Goal: Information Seeking & Learning: Find specific fact

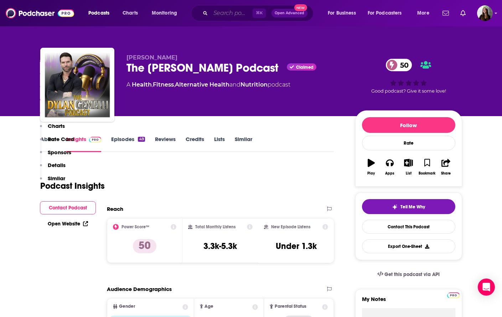
scroll to position [527, 0]
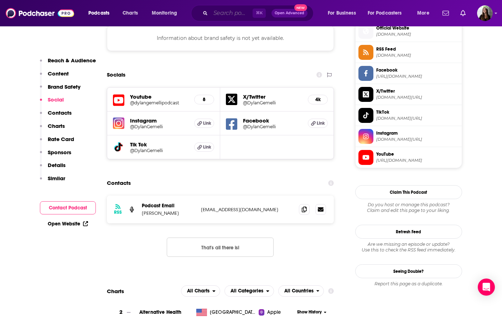
click at [228, 12] on input "Search podcasts, credits, & more..." at bounding box center [231, 12] width 42 height 11
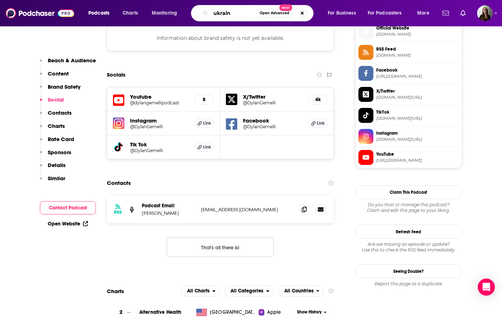
type input "[GEOGRAPHIC_DATA]"
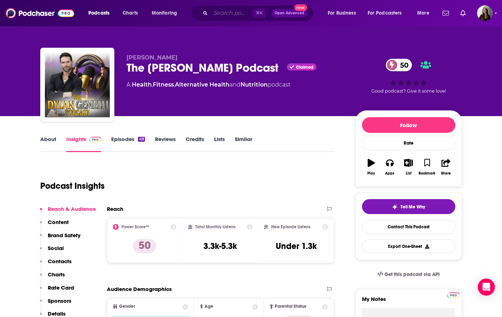
click at [236, 14] on input "Search podcasts, credits, & more..." at bounding box center [231, 12] width 42 height 11
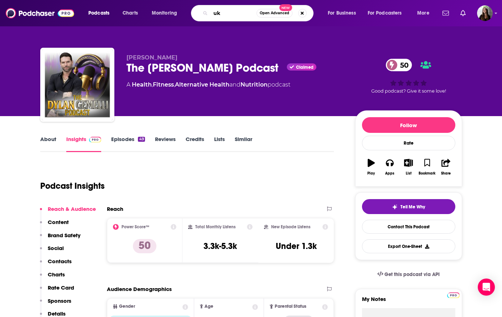
type input "u"
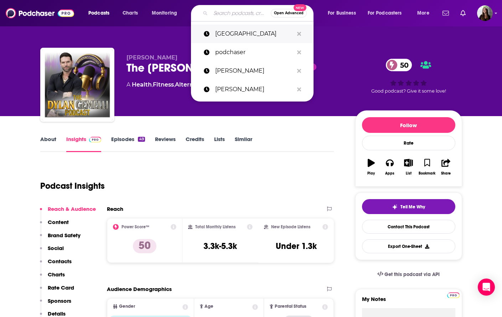
click at [226, 30] on p "[GEOGRAPHIC_DATA]" at bounding box center [254, 34] width 78 height 19
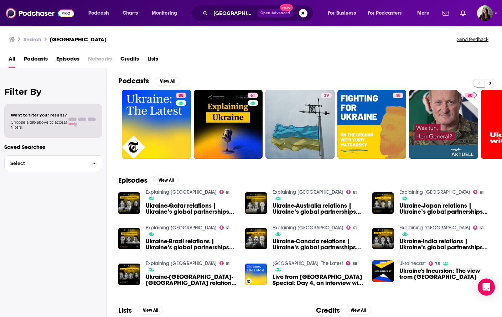
click at [288, 205] on span "Ukraine-Australia relations | Ukraine’s global partnerships #2" at bounding box center [317, 209] width 91 height 12
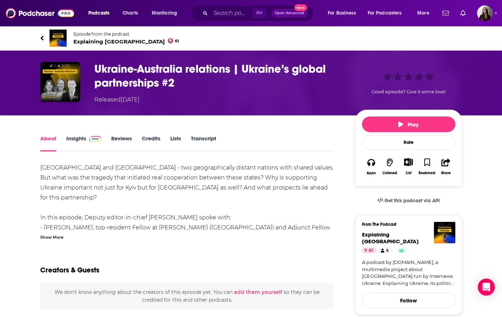
click at [82, 41] on span "Explaining [GEOGRAPHIC_DATA] 61" at bounding box center [126, 41] width 106 height 7
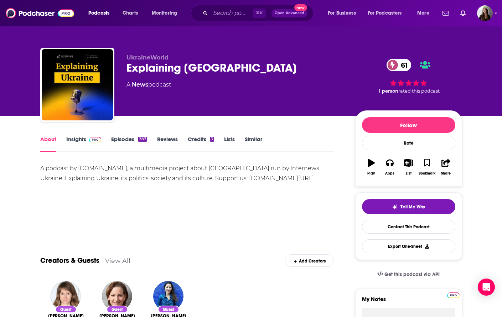
click at [130, 137] on link "Episodes 387" at bounding box center [129, 144] width 36 height 16
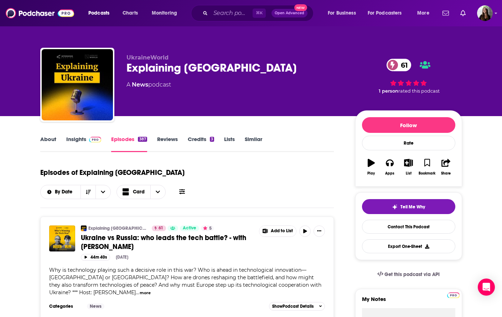
click at [163, 68] on div "Explaining [GEOGRAPHIC_DATA] 61" at bounding box center [234, 68] width 217 height 14
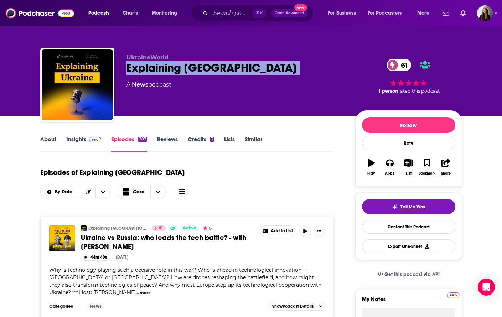
click at [163, 68] on div "Explaining [GEOGRAPHIC_DATA] 61" at bounding box center [234, 68] width 217 height 14
copy div "Explaining [GEOGRAPHIC_DATA] 61"
click at [414, 232] on link "Contact This Podcast" at bounding box center [408, 227] width 93 height 14
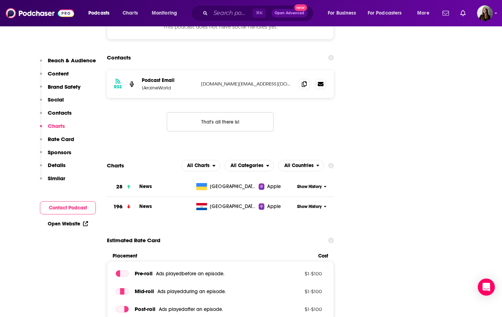
scroll to position [829, 0]
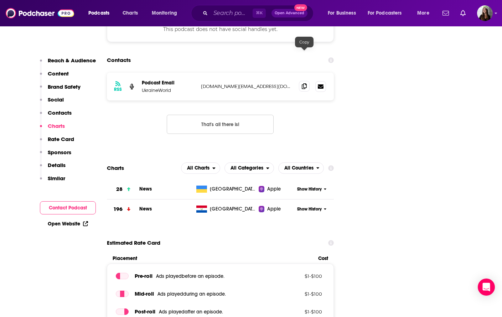
click at [303, 83] on icon at bounding box center [304, 86] width 5 height 6
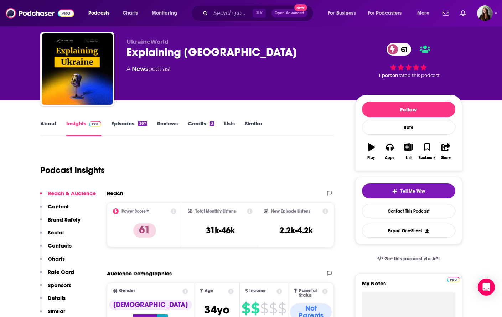
scroll to position [15, 0]
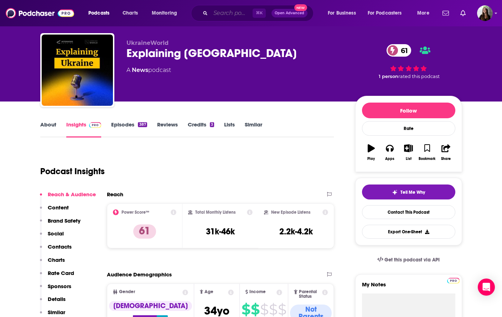
click at [225, 9] on input "Search podcasts, credits, & more..." at bounding box center [231, 12] width 42 height 11
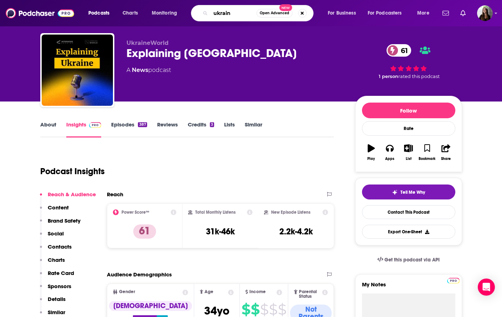
type input "[GEOGRAPHIC_DATA]"
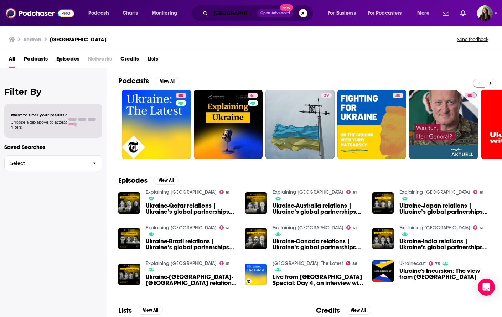
click at [221, 14] on input "[GEOGRAPHIC_DATA]" at bounding box center [233, 12] width 47 height 11
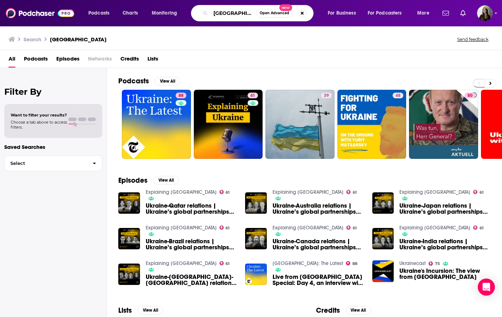
click at [221, 14] on input "[GEOGRAPHIC_DATA]" at bounding box center [233, 12] width 46 height 11
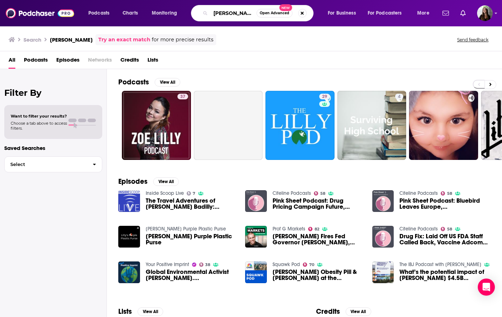
click at [236, 15] on input "[PERSON_NAME]" at bounding box center [233, 12] width 46 height 11
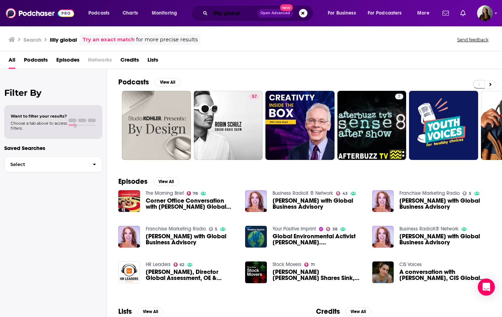
click at [242, 12] on input "lilly global" at bounding box center [233, 12] width 47 height 11
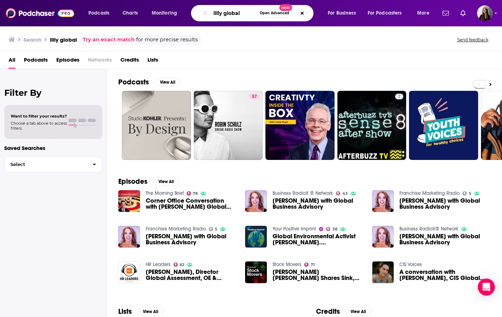
click at [242, 12] on input "lilly global" at bounding box center [233, 12] width 46 height 11
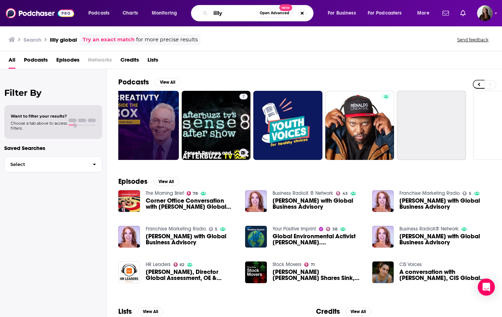
scroll to position [0, 199]
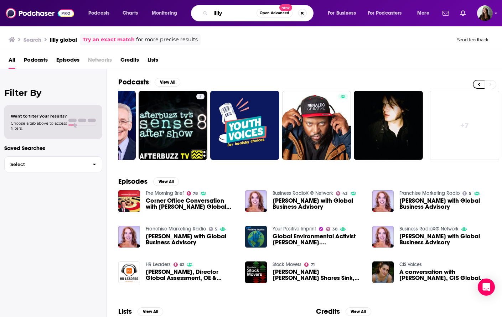
type input "lilly"
click at [229, 19] on div "lilly Open Advanced New" at bounding box center [252, 13] width 122 height 16
click at [226, 11] on input "lilly" at bounding box center [233, 12] width 46 height 11
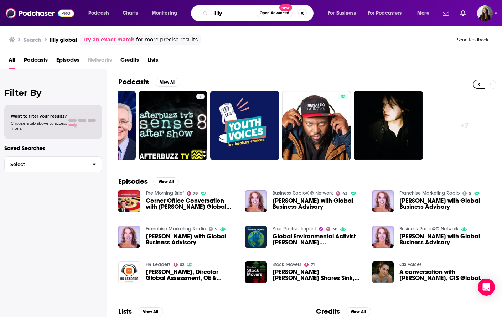
click at [226, 11] on input "lilly" at bounding box center [233, 12] width 46 height 11
click at [423, 67] on div "All Podcasts Episodes Networks Credits Lists" at bounding box center [252, 61] width 487 height 15
